Goal: Find specific page/section: Find specific page/section

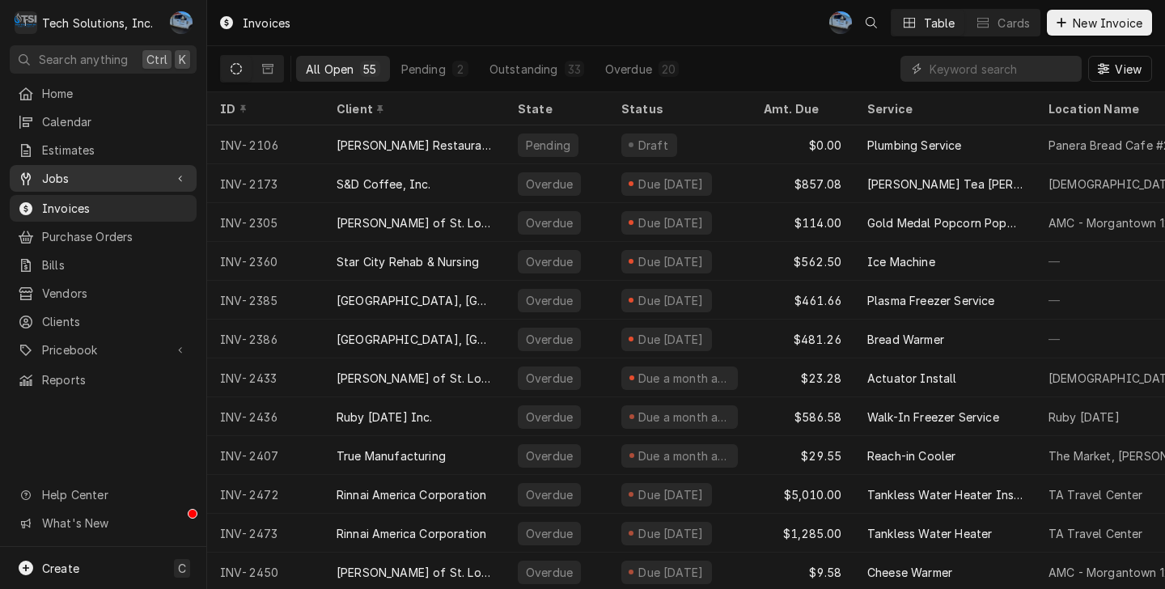
click at [70, 165] on link "Jobs" at bounding box center [103, 178] width 187 height 27
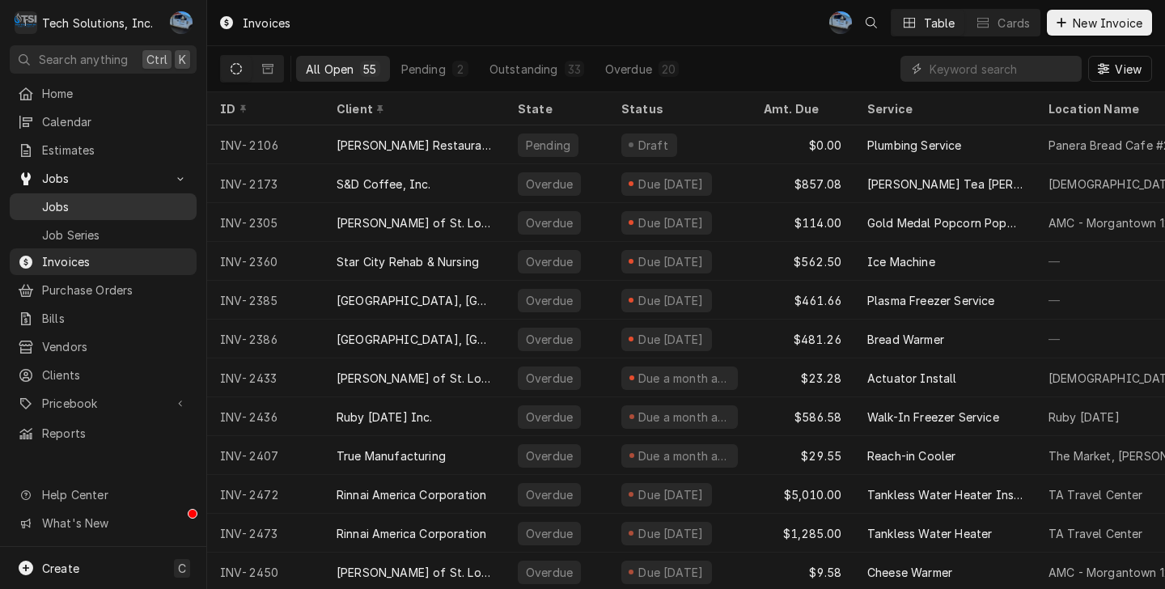
click at [92, 198] on span "Jobs" at bounding box center [115, 206] width 146 height 17
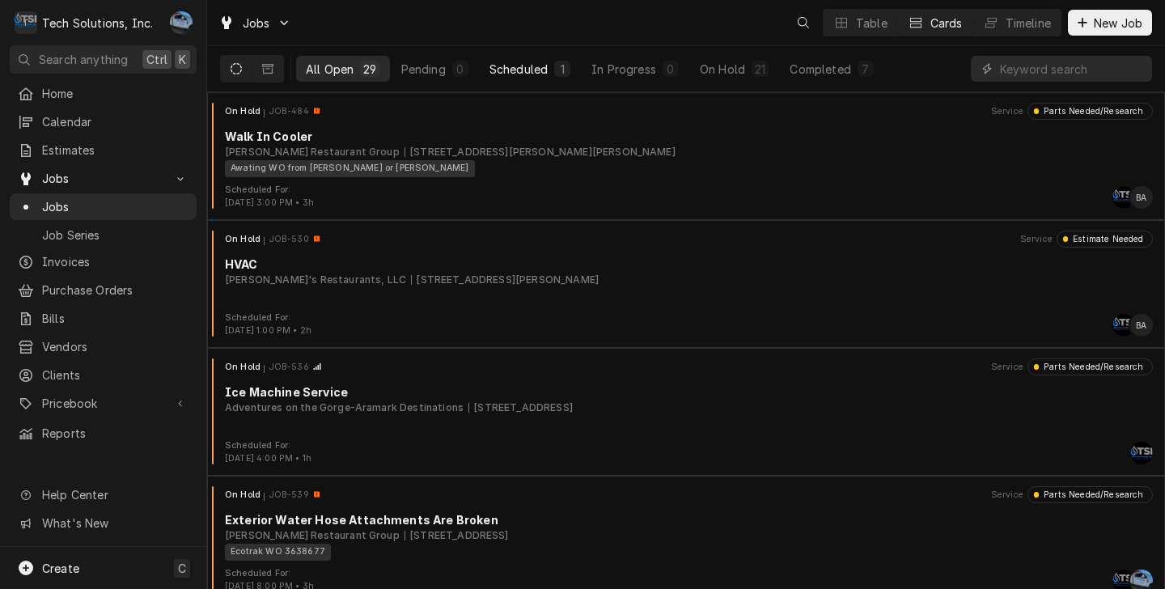
click at [529, 70] on div "Scheduled" at bounding box center [518, 69] width 58 height 17
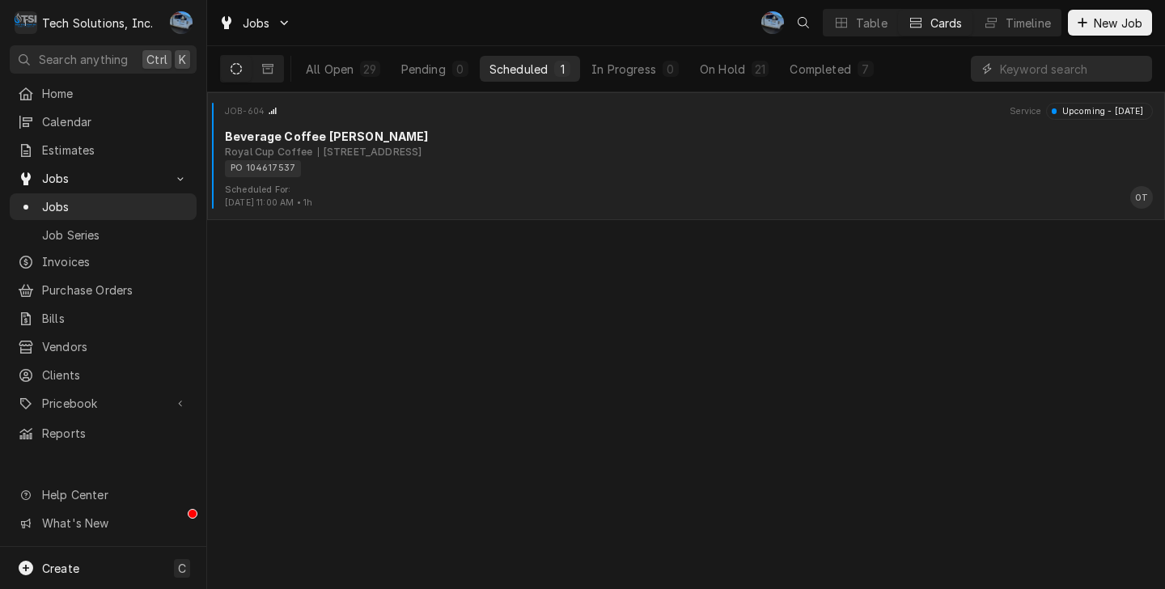
click at [422, 156] on div "[STREET_ADDRESS]" at bounding box center [370, 152] width 104 height 15
